Goal: Task Accomplishment & Management: Manage account settings

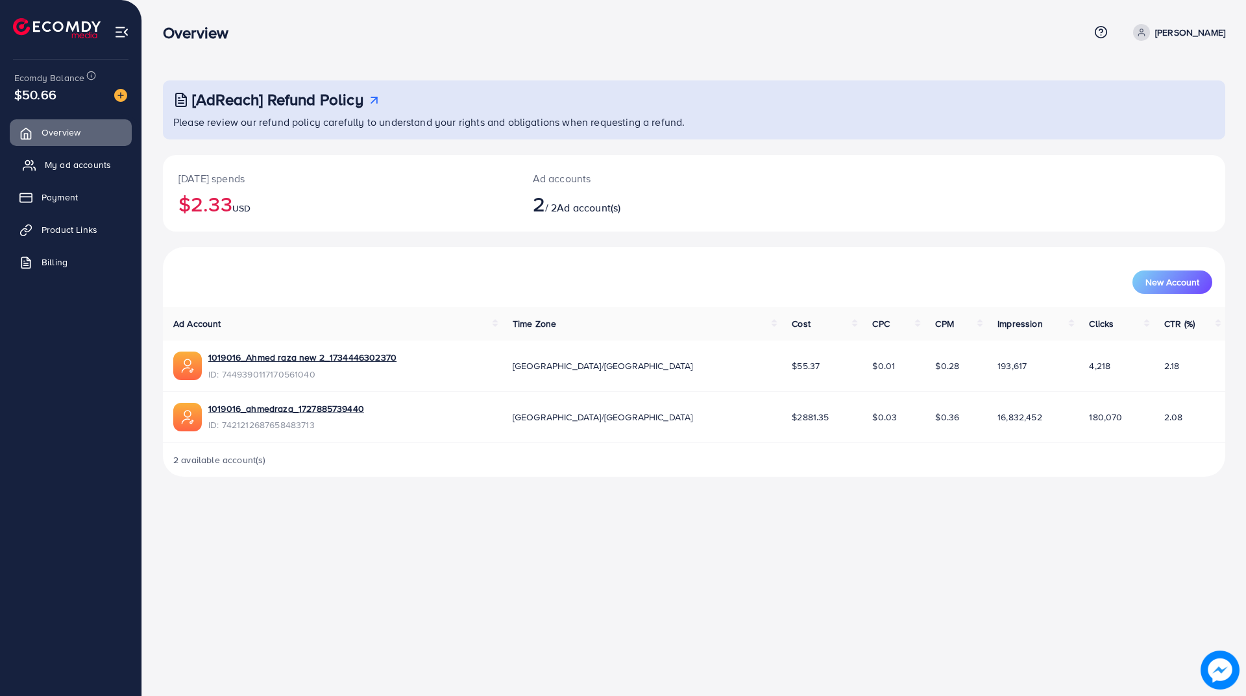
click at [109, 165] on span "My ad accounts" at bounding box center [78, 164] width 66 height 13
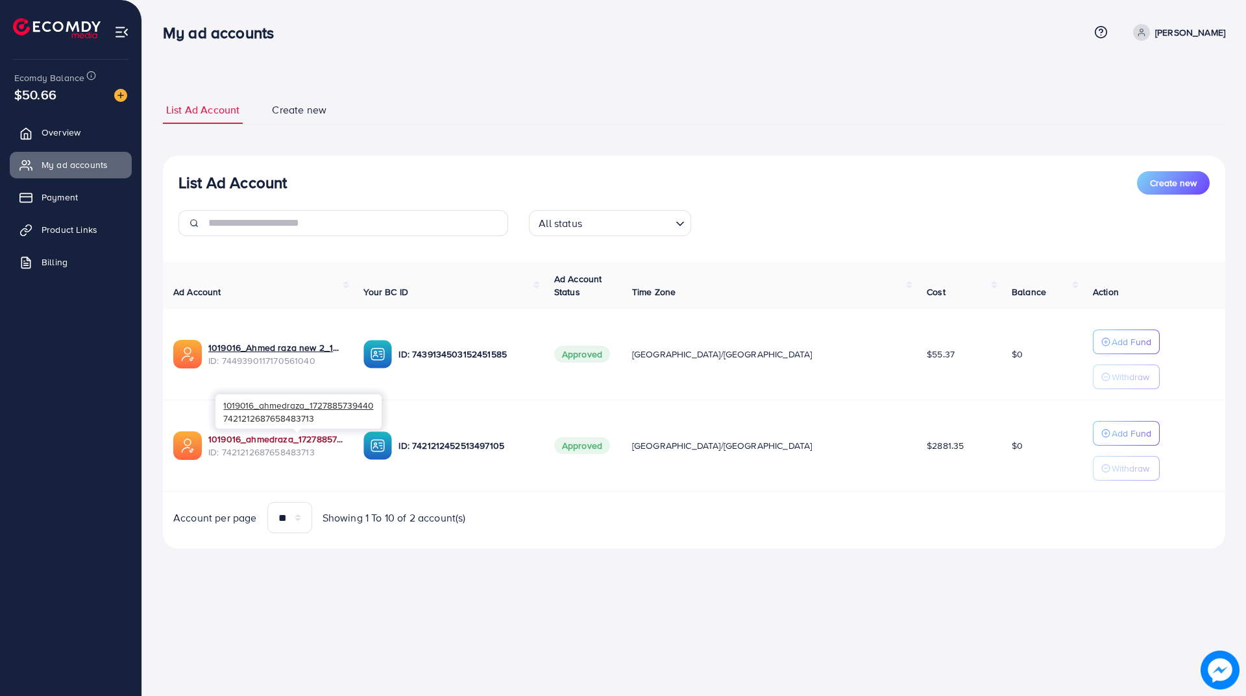
click at [301, 437] on link "1019016_ahmedraza_1727885739440" at bounding box center [275, 439] width 134 height 13
